Goal: Transaction & Acquisition: Purchase product/service

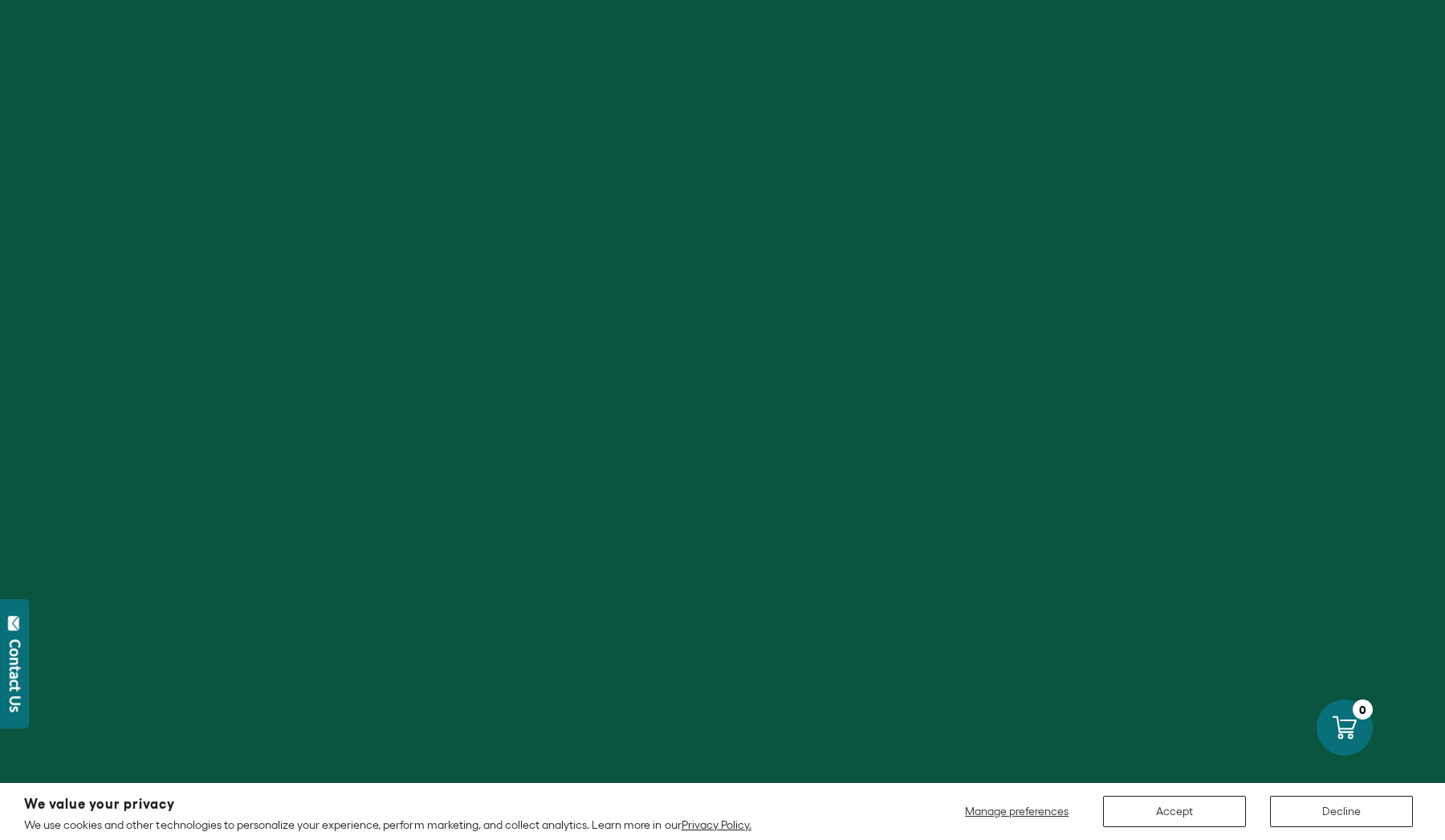
scroll to position [464, 0]
click at [1214, 811] on button "Accept" at bounding box center [1175, 811] width 143 height 32
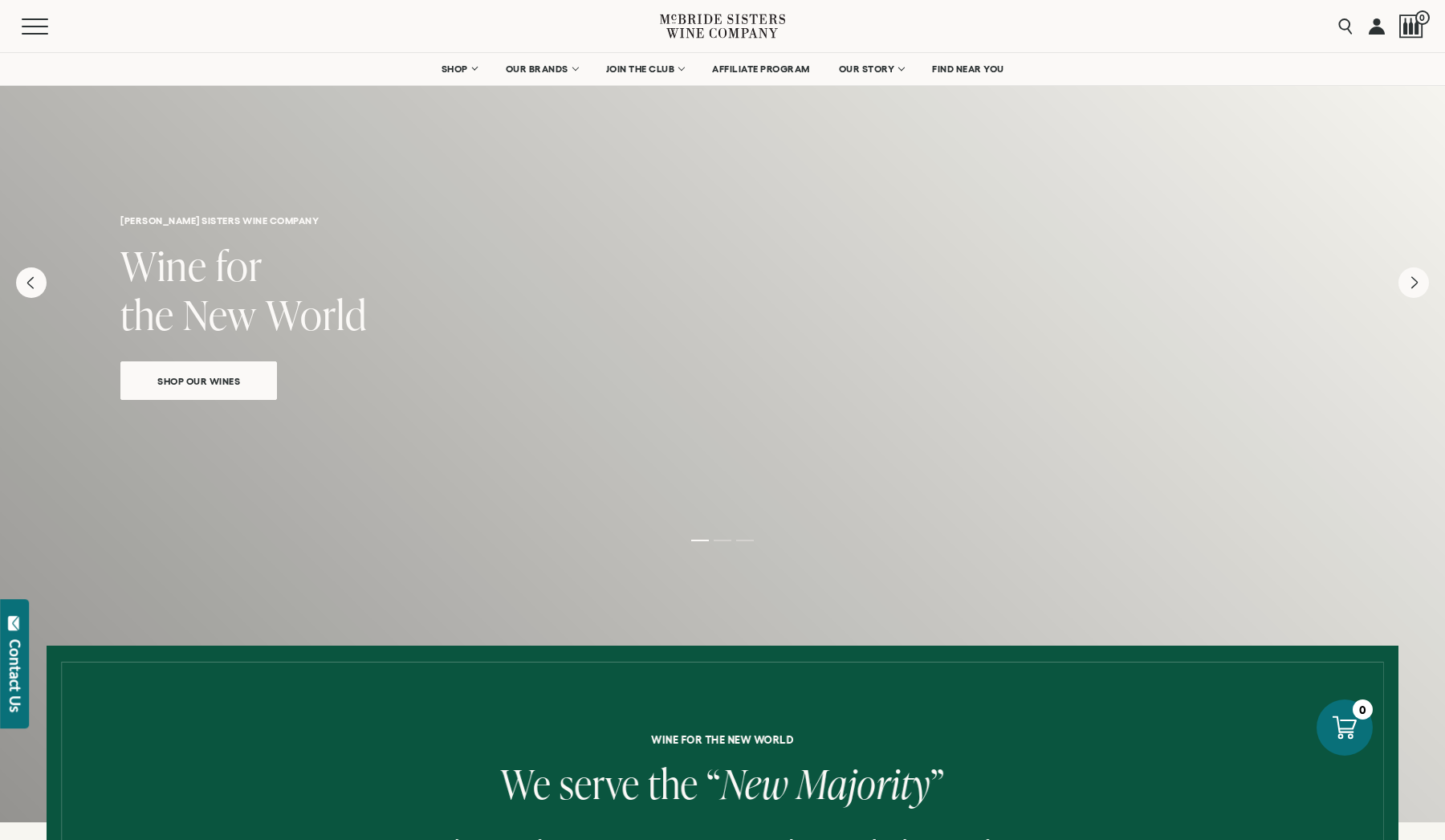
scroll to position [0, 0]
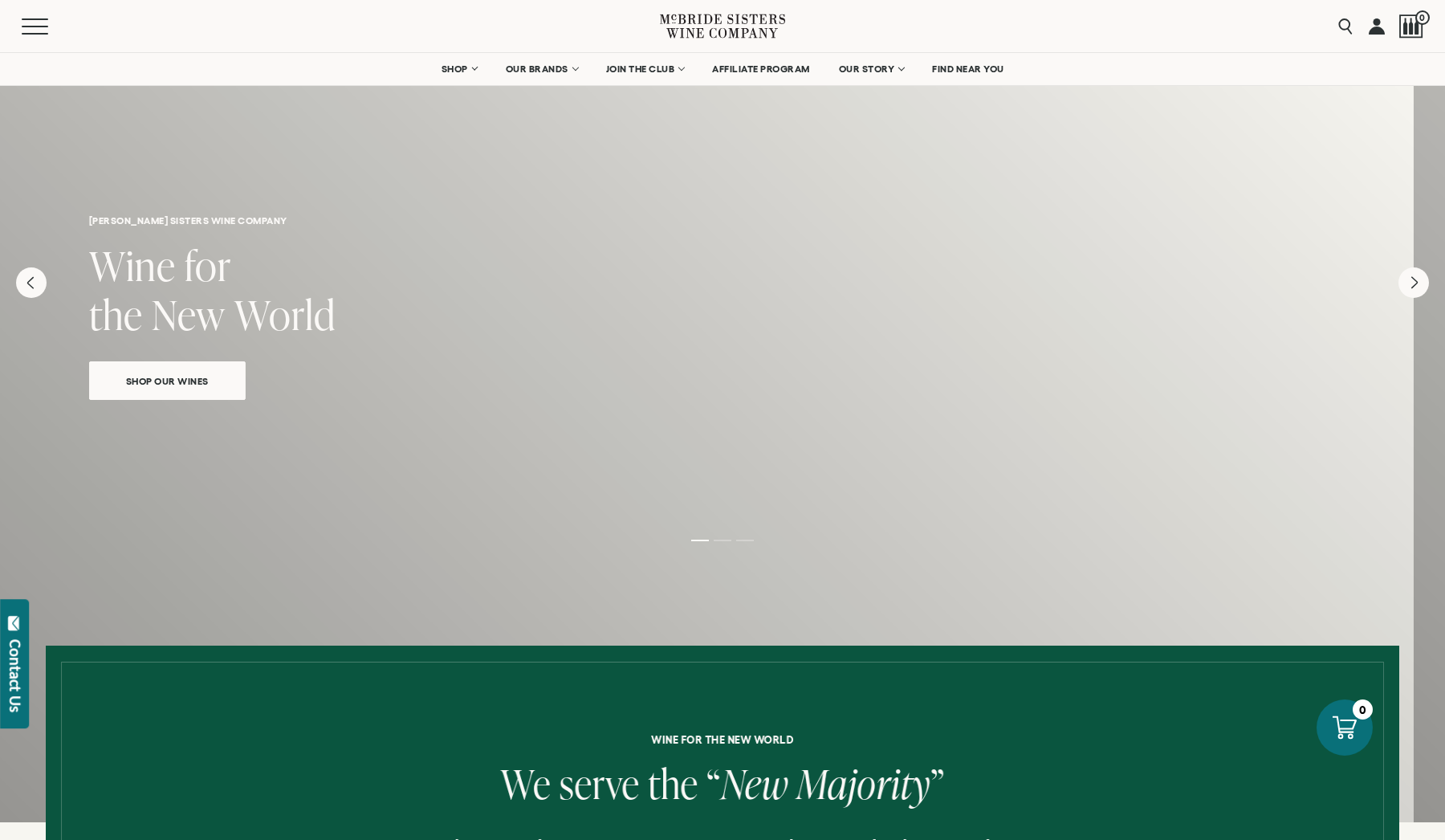
click at [635, 404] on div "[PERSON_NAME] sisters wine company Wine for the New World Shop Our Wines" at bounding box center [690, 245] width 1445 height 388
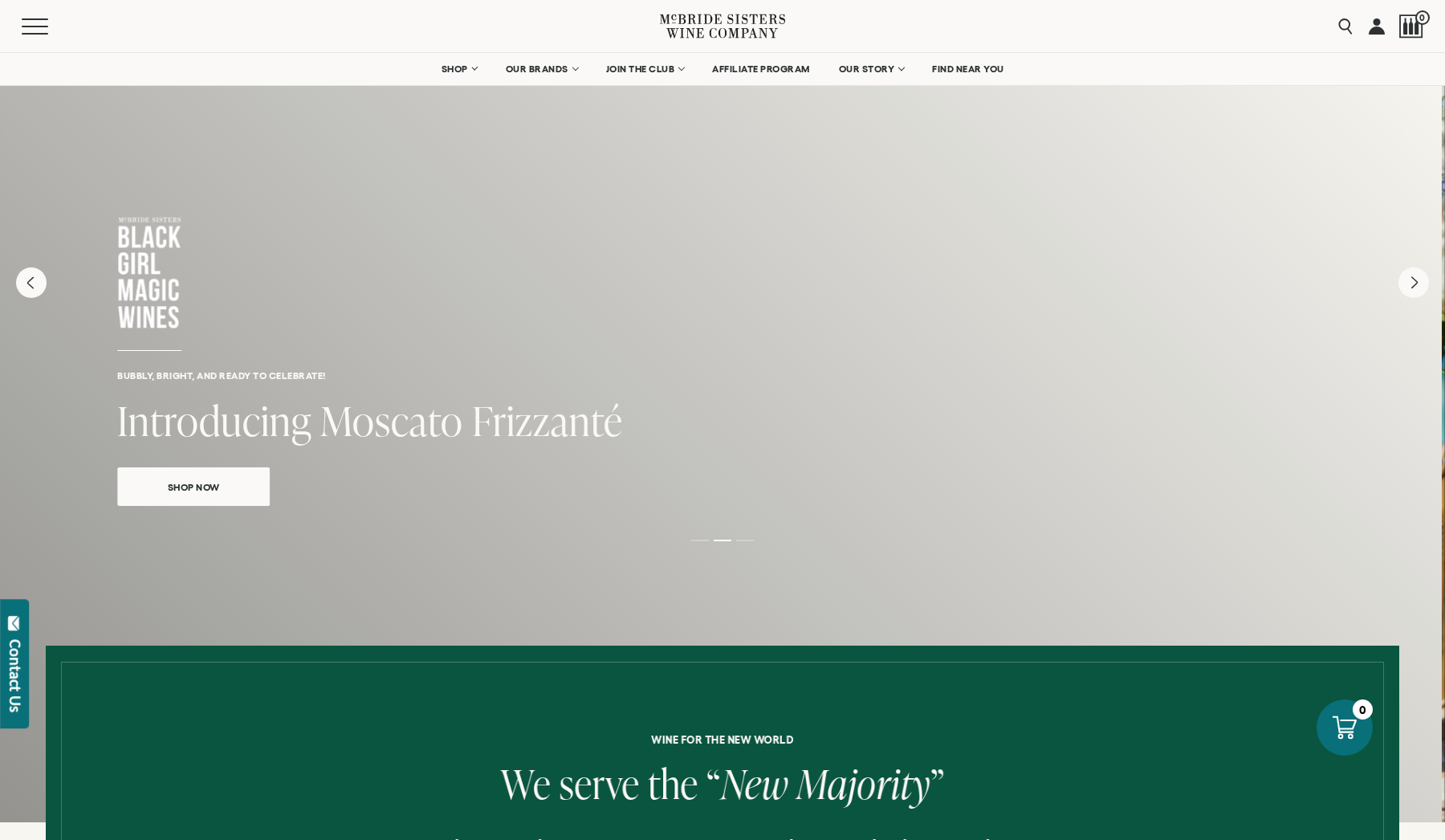
click at [598, 401] on h2 "Introducing Moscato Frizzanté" at bounding box center [719, 422] width 1205 height 49
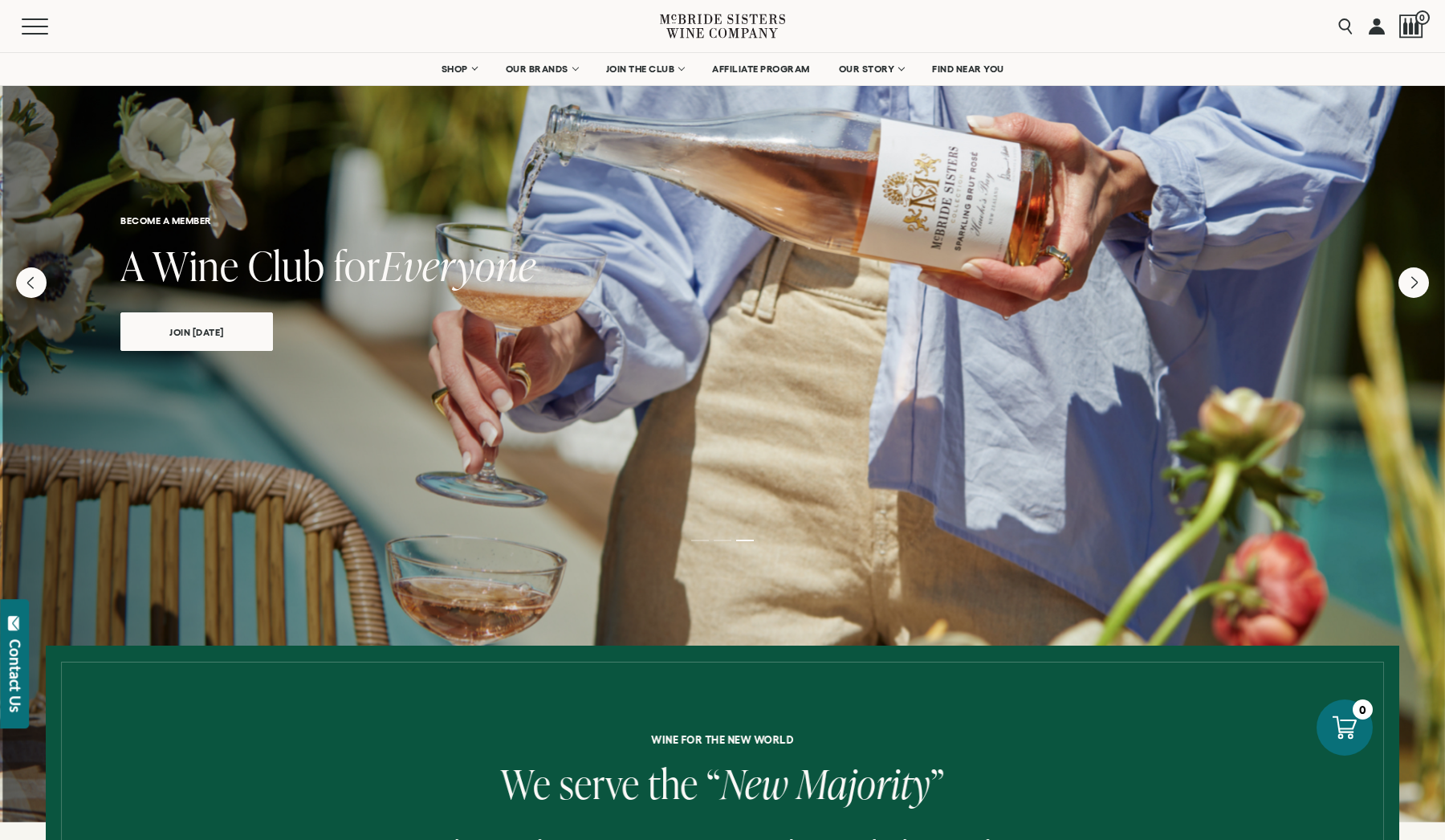
click at [984, 402] on div at bounding box center [722, 436] width 1445 height 771
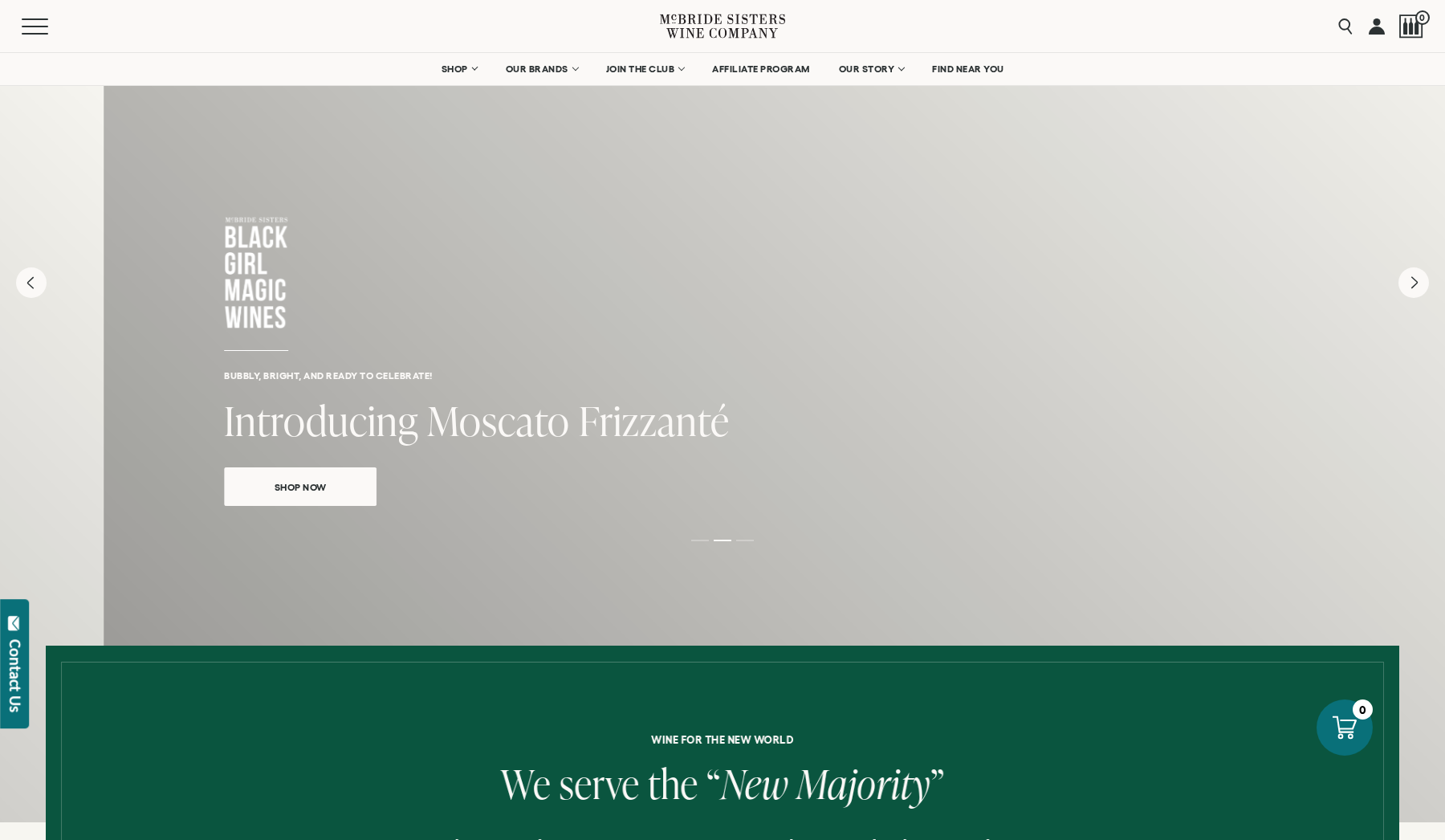
click at [1068, 487] on div "Shop Now" at bounding box center [826, 481] width 1205 height 51
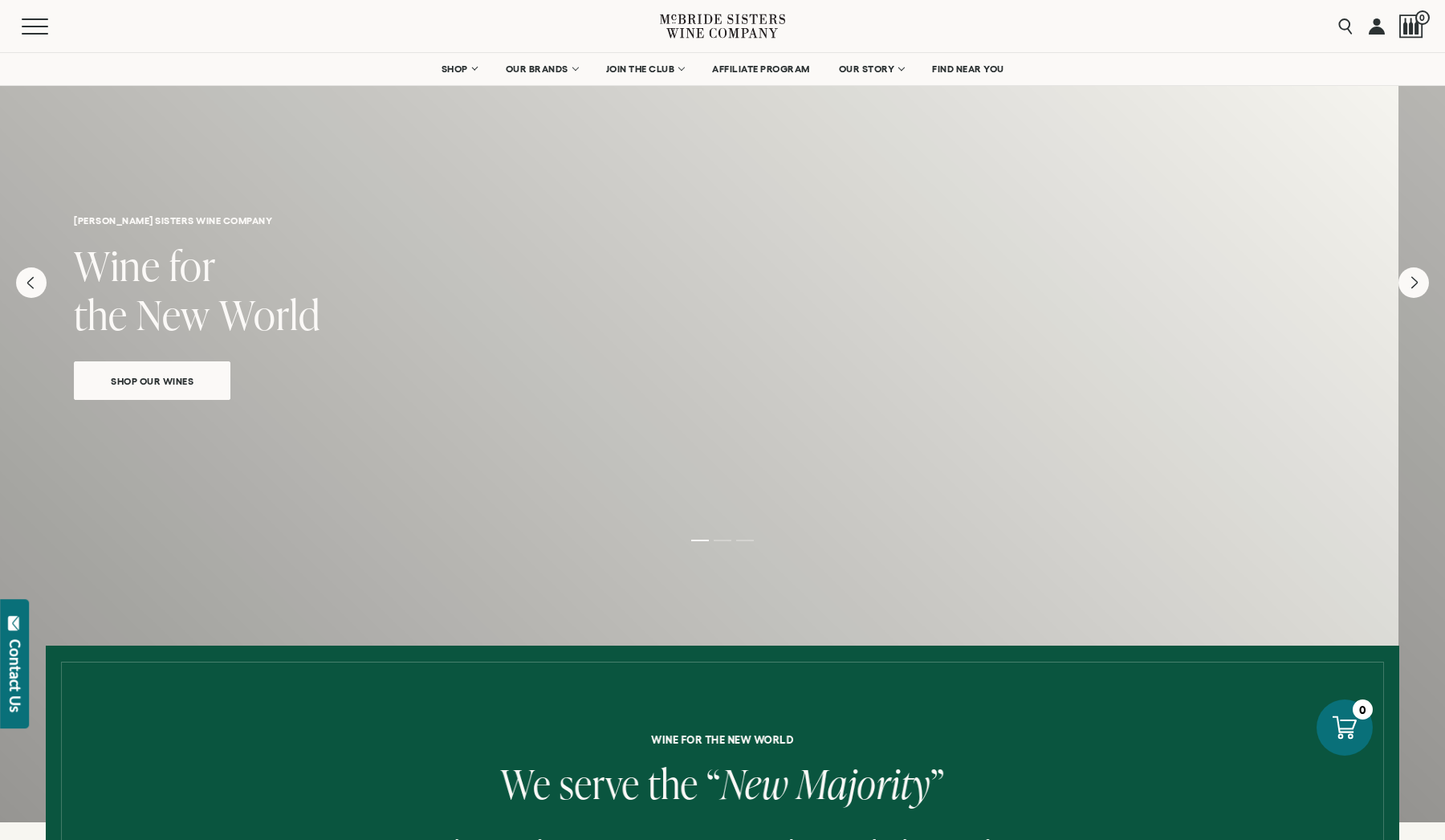
click at [375, 524] on div "[PERSON_NAME] sisters wine company Wine for the New World Shop Our Wines" at bounding box center [676, 436] width 1445 height 771
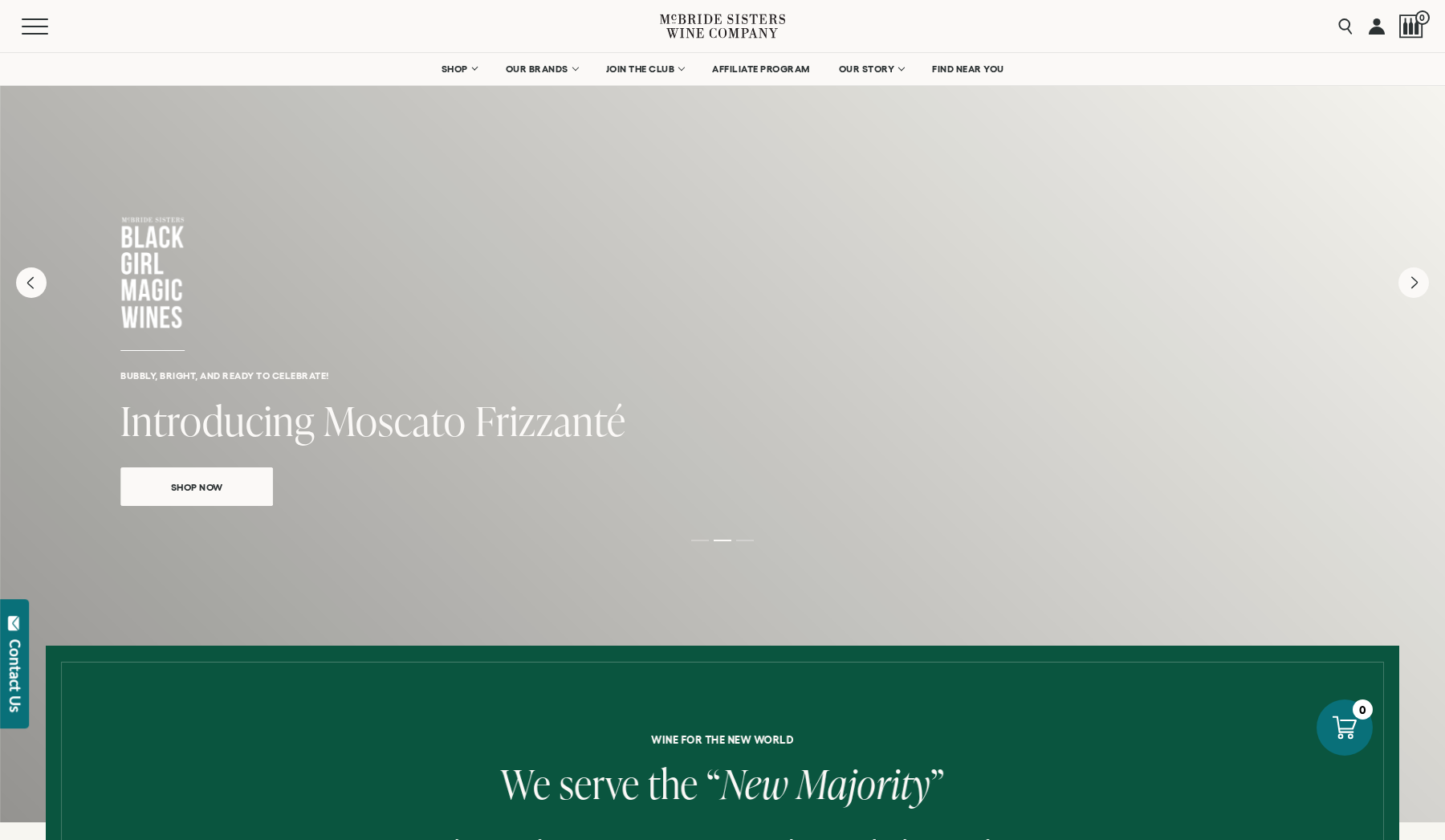
click at [269, 441] on h2 "Introducing Moscato Frizzanté" at bounding box center [722, 422] width 1205 height 49
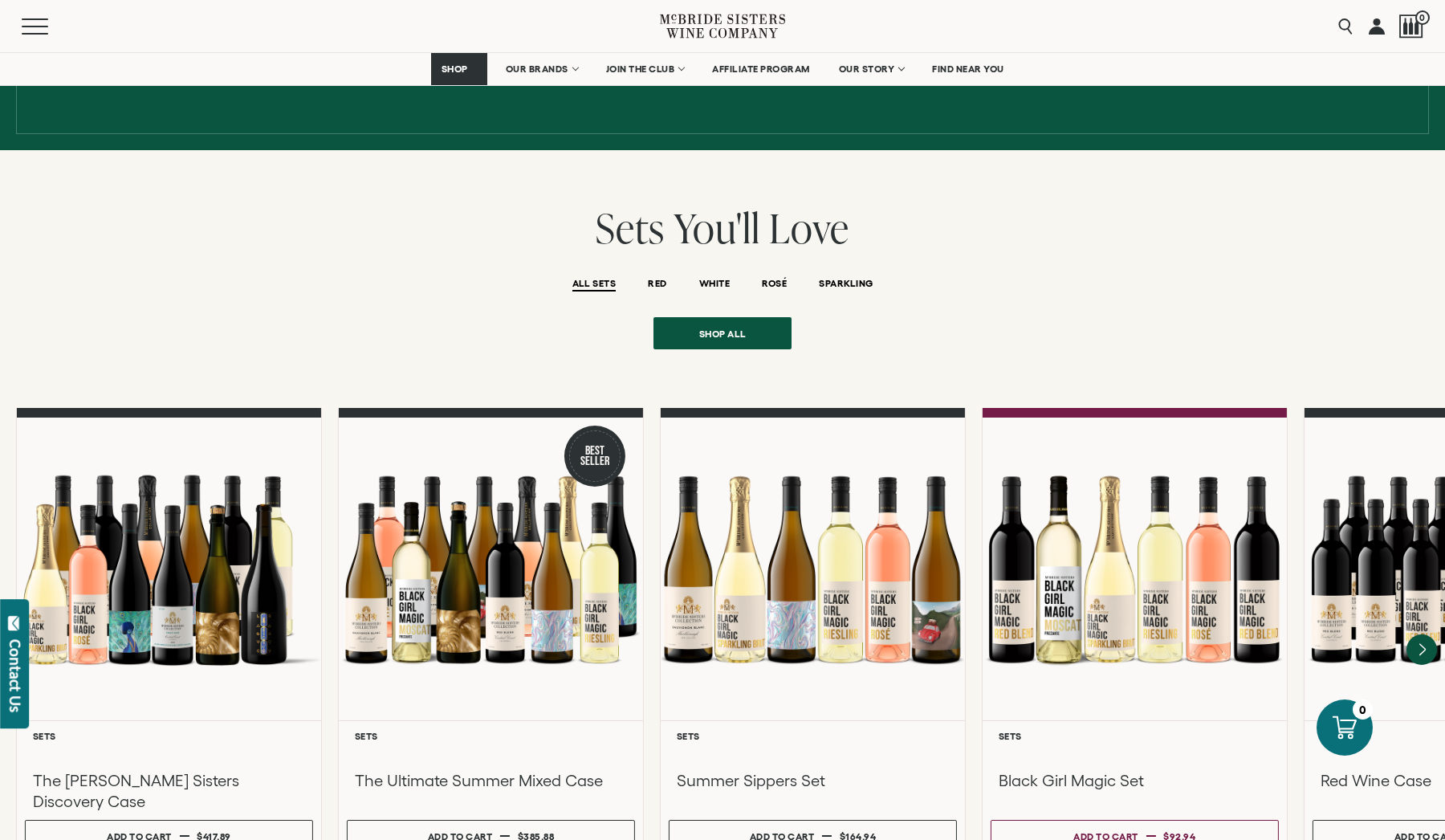
scroll to position [1138, 0]
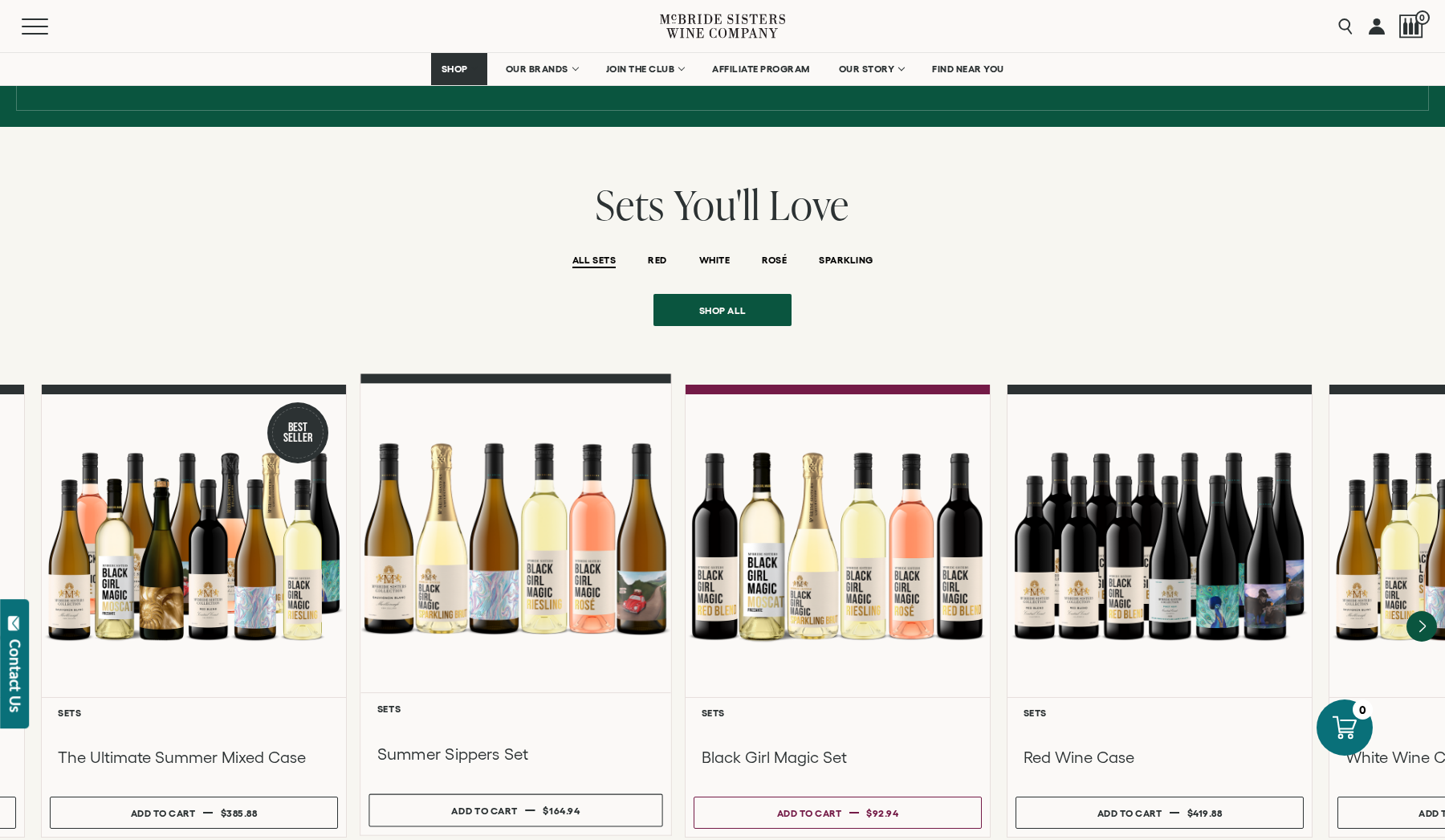
click at [361, 598] on div at bounding box center [515, 538] width 311 height 309
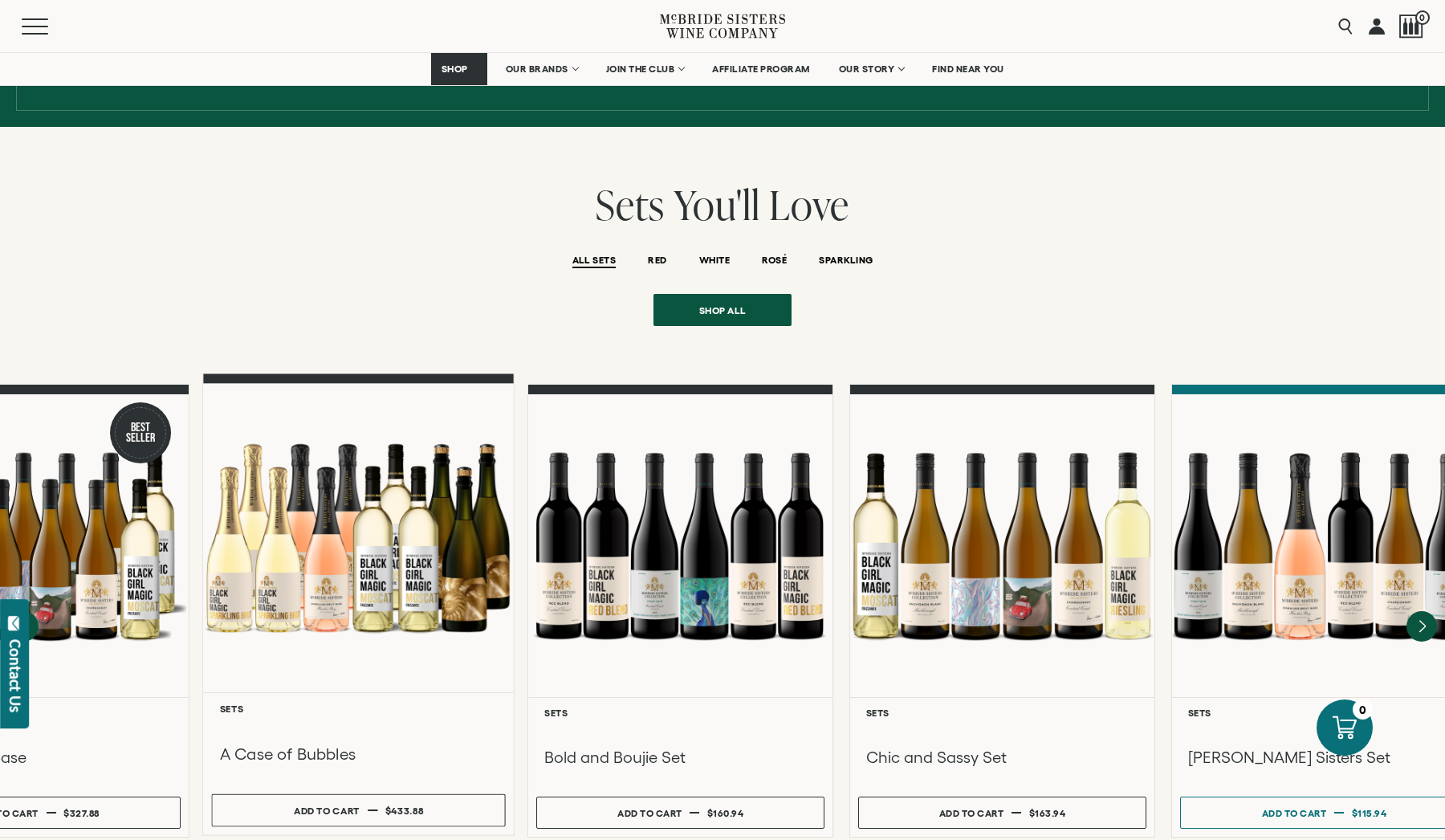
click at [203, 517] on div at bounding box center [358, 538] width 311 height 309
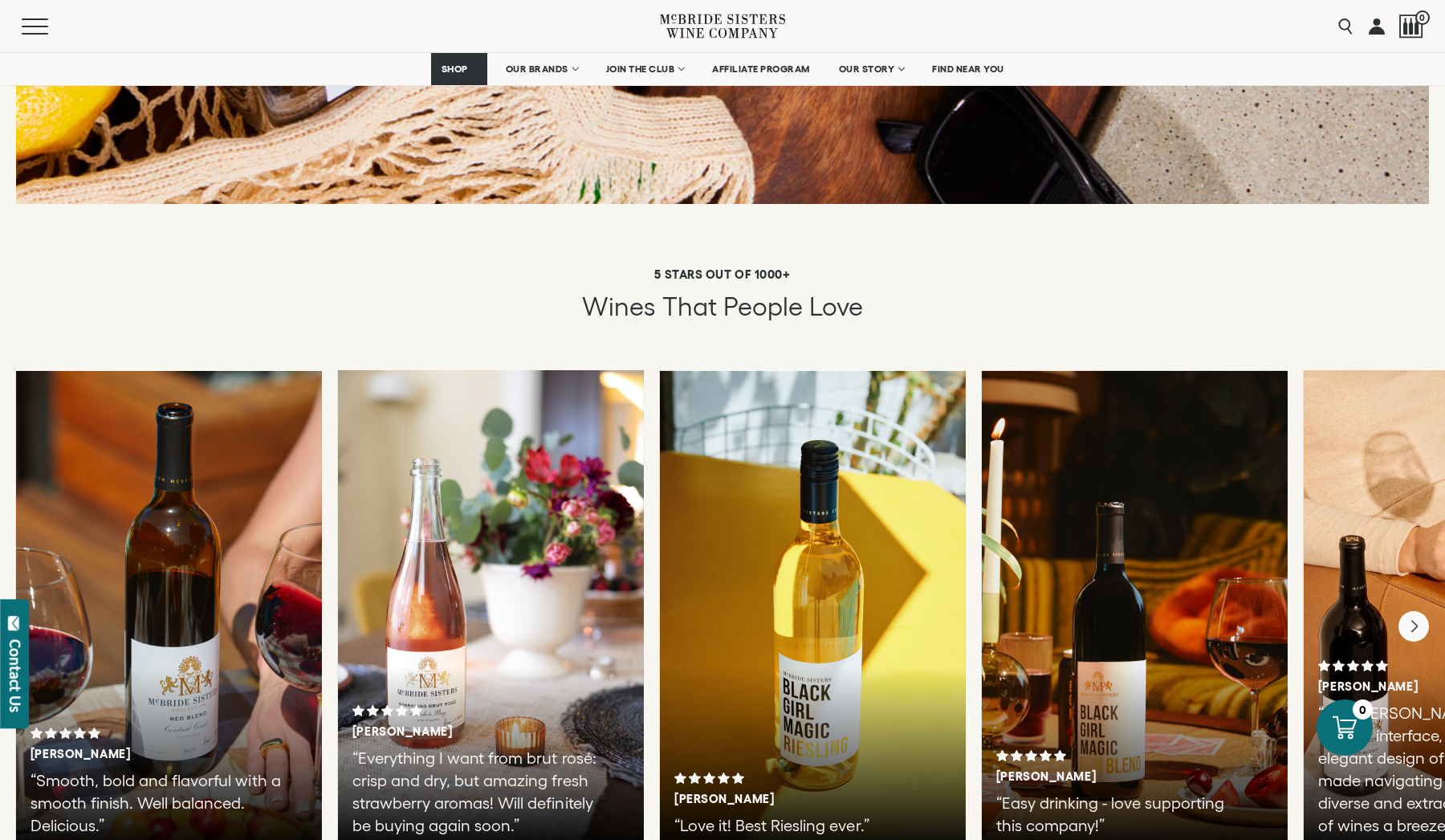
scroll to position [1812, 0]
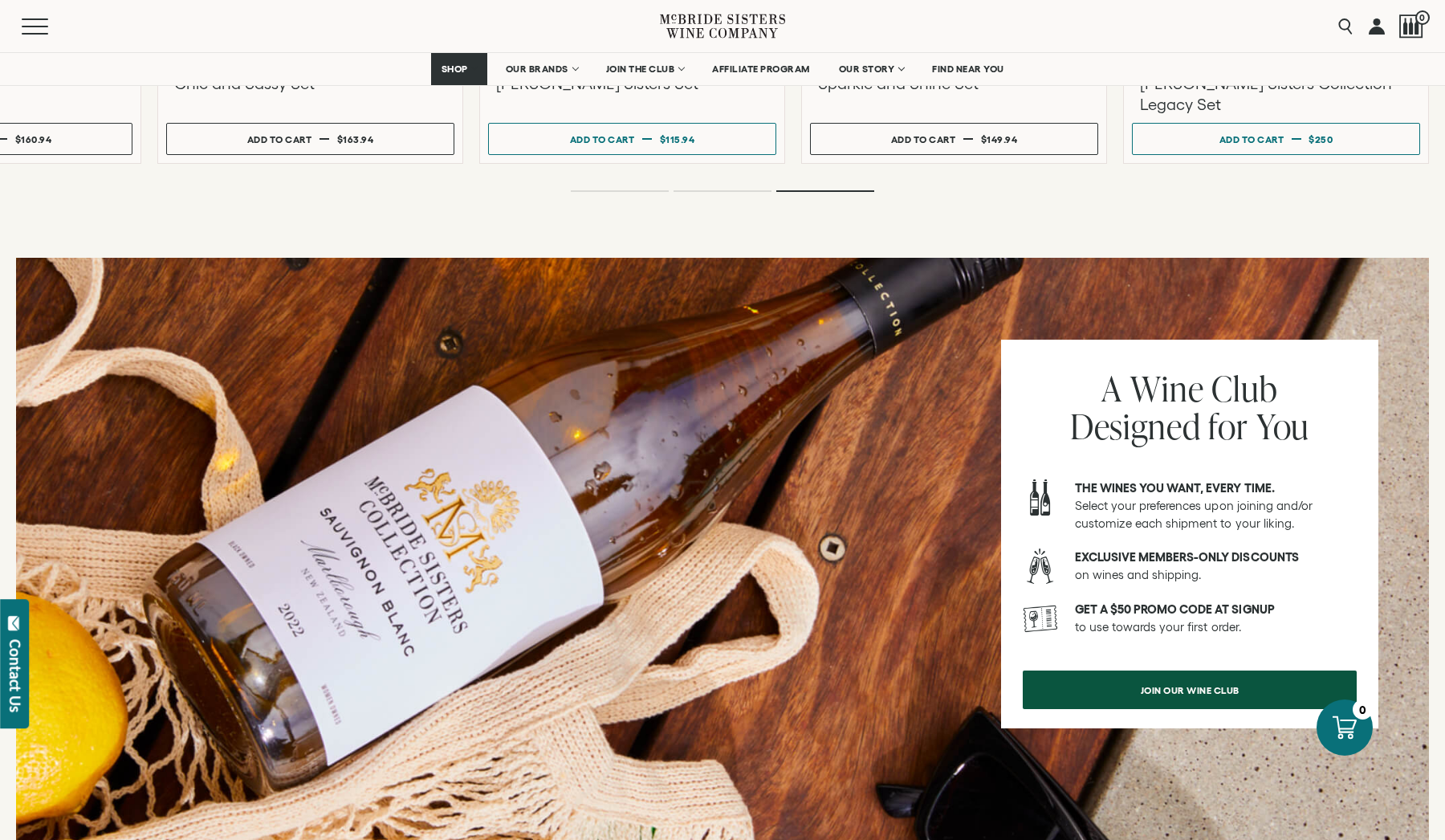
drag, startPoint x: 528, startPoint y: 563, endPoint x: 163, endPoint y: 563, distance: 365.0
click at [171, 563] on div at bounding box center [723, 562] width 1413 height 610
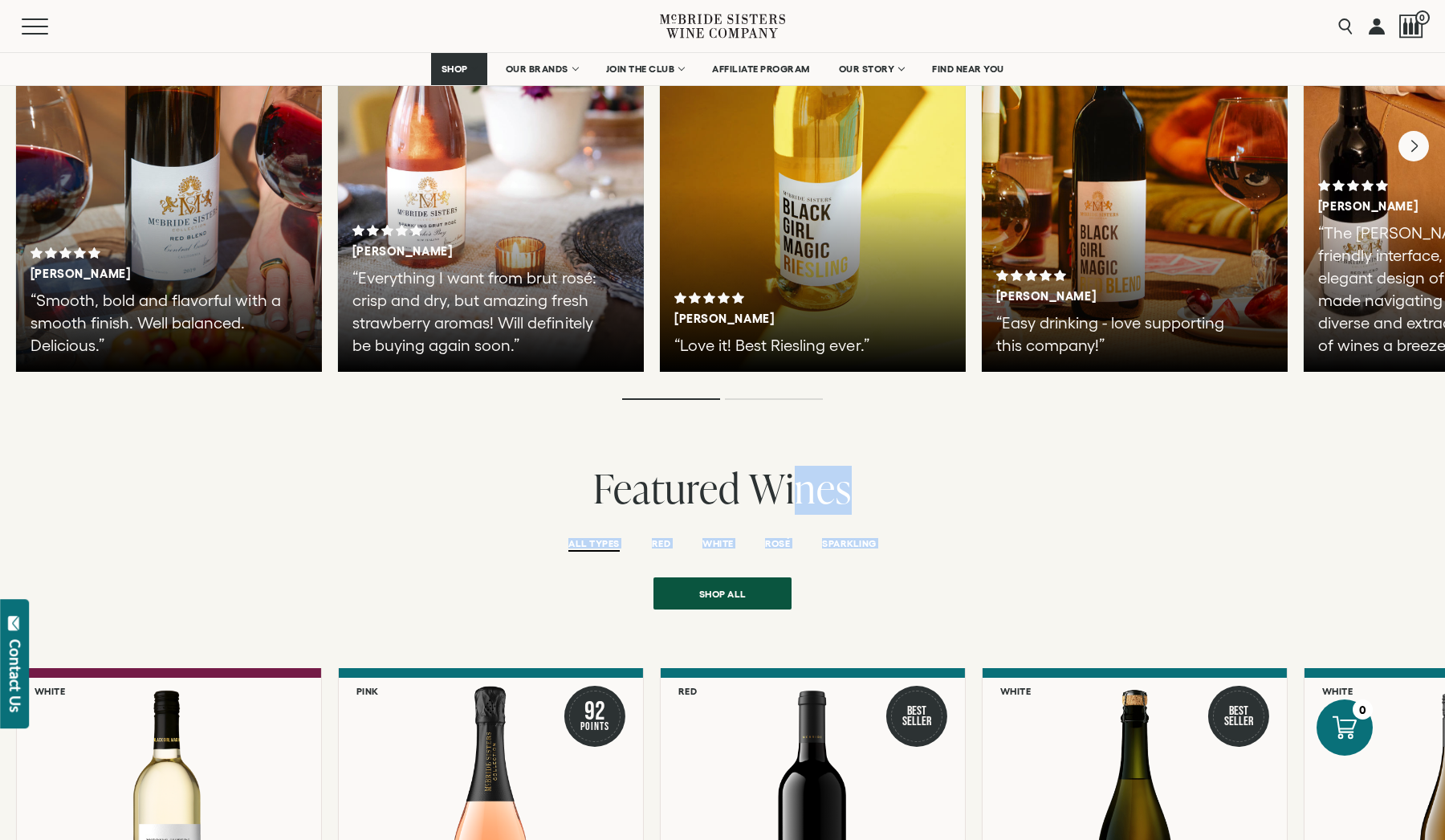
drag, startPoint x: 792, startPoint y: 482, endPoint x: 286, endPoint y: 559, distance: 511.8
click at [288, 557] on div "Featured Wines ALL TYPES RED [PERSON_NAME][GEOGRAPHIC_DATA]" at bounding box center [722, 828] width 1445 height 728
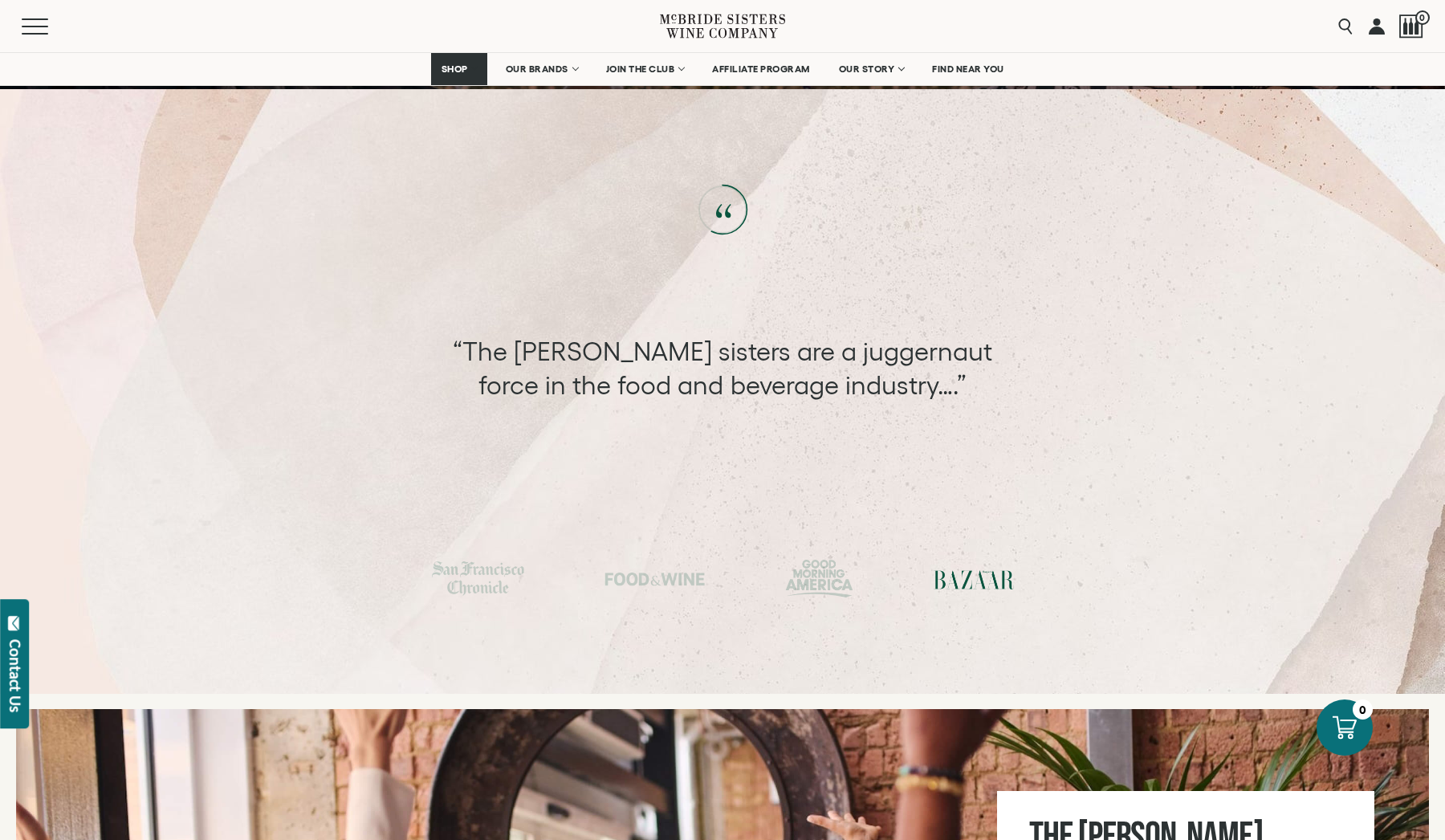
scroll to position [5138, 0]
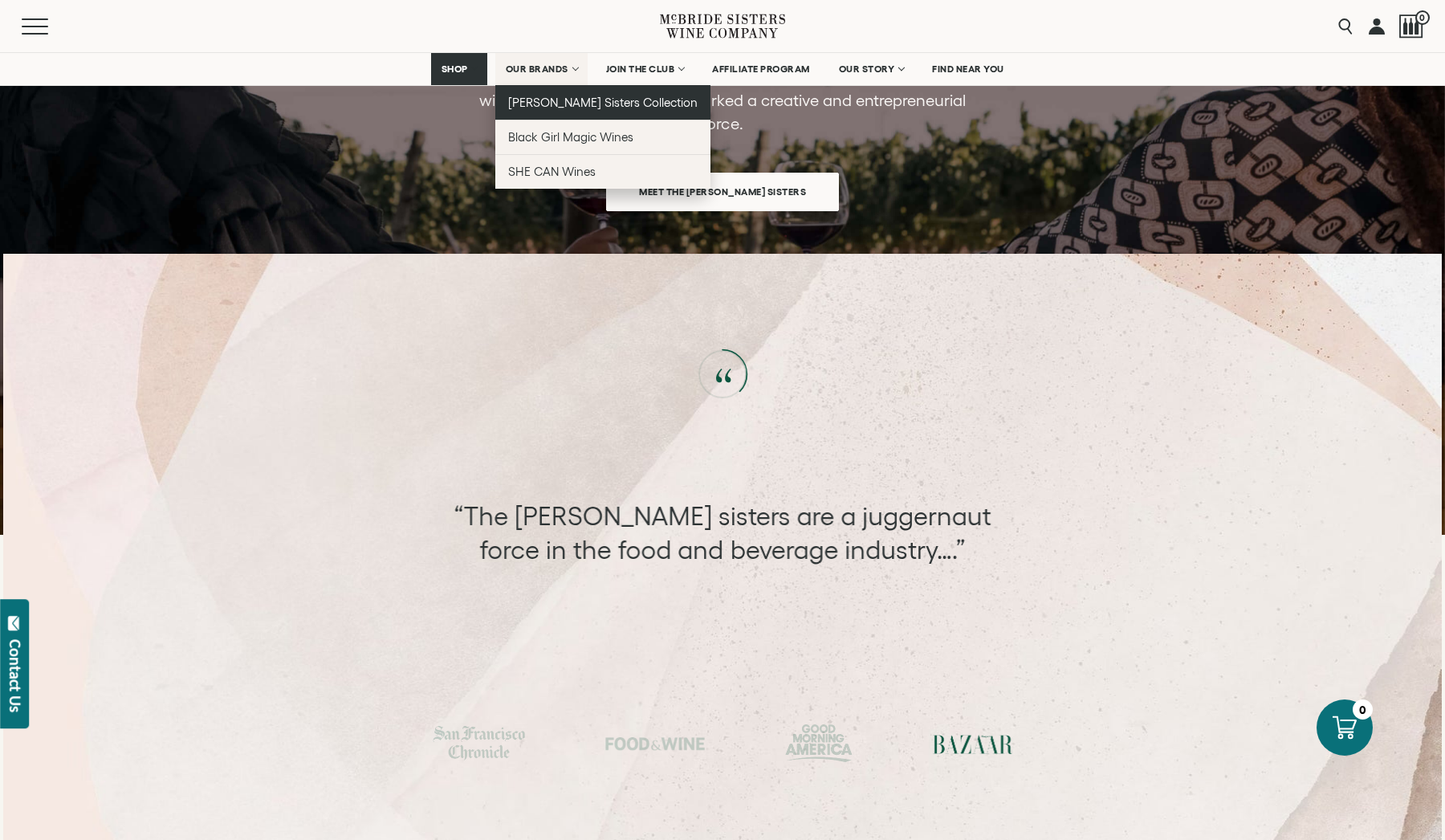
click at [556, 98] on span "[PERSON_NAME] Sisters Collection" at bounding box center [604, 102] width 190 height 13
